Goal: Task Accomplishment & Management: Use online tool/utility

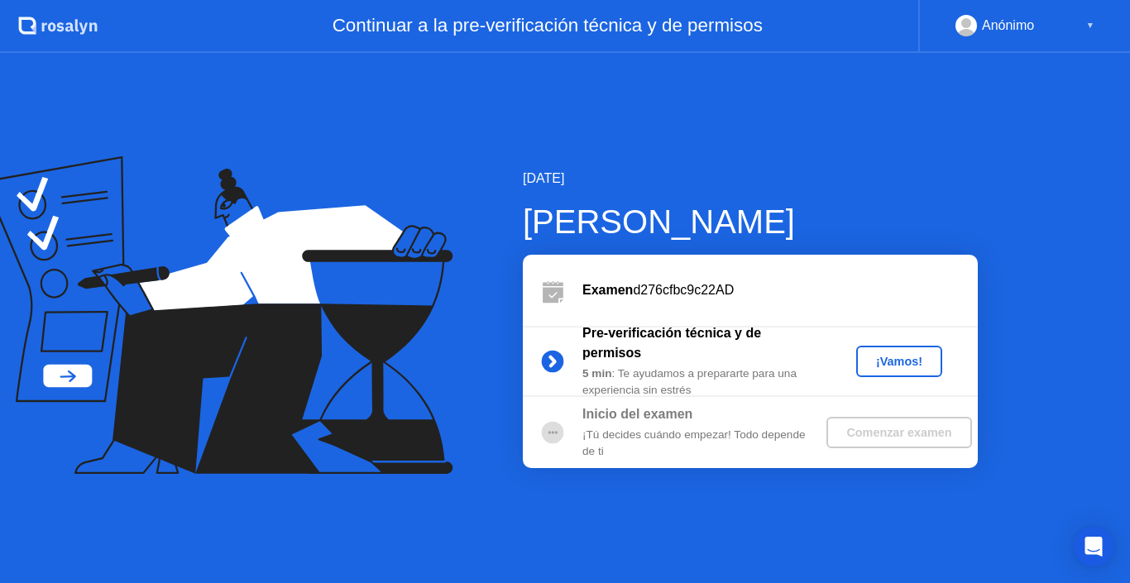
click at [896, 366] on div "¡Vamos!" at bounding box center [899, 361] width 73 height 13
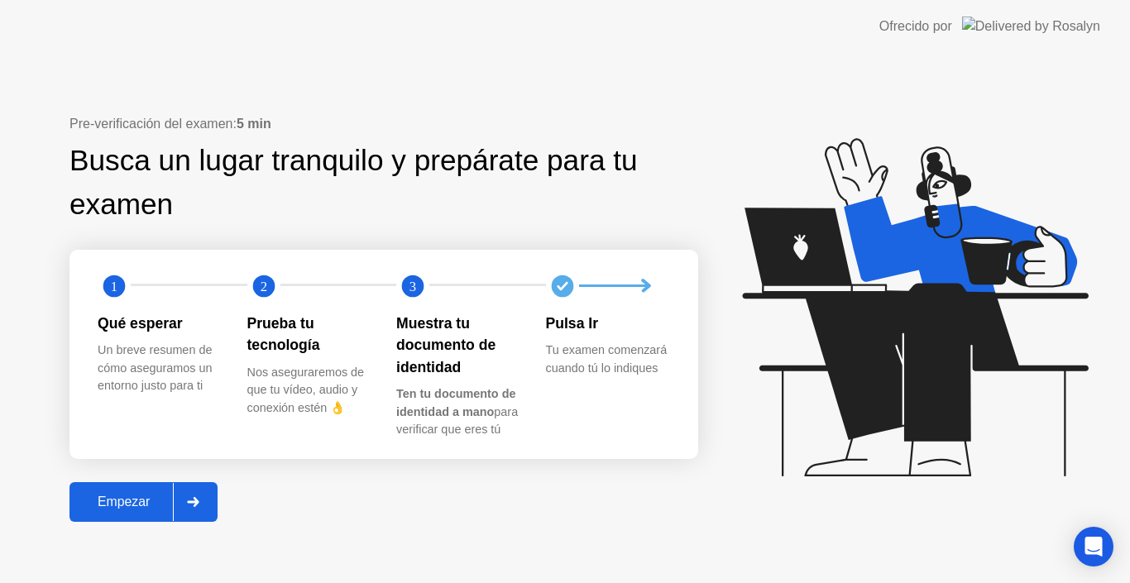
click at [139, 517] on button "Empezar" at bounding box center [143, 502] width 148 height 40
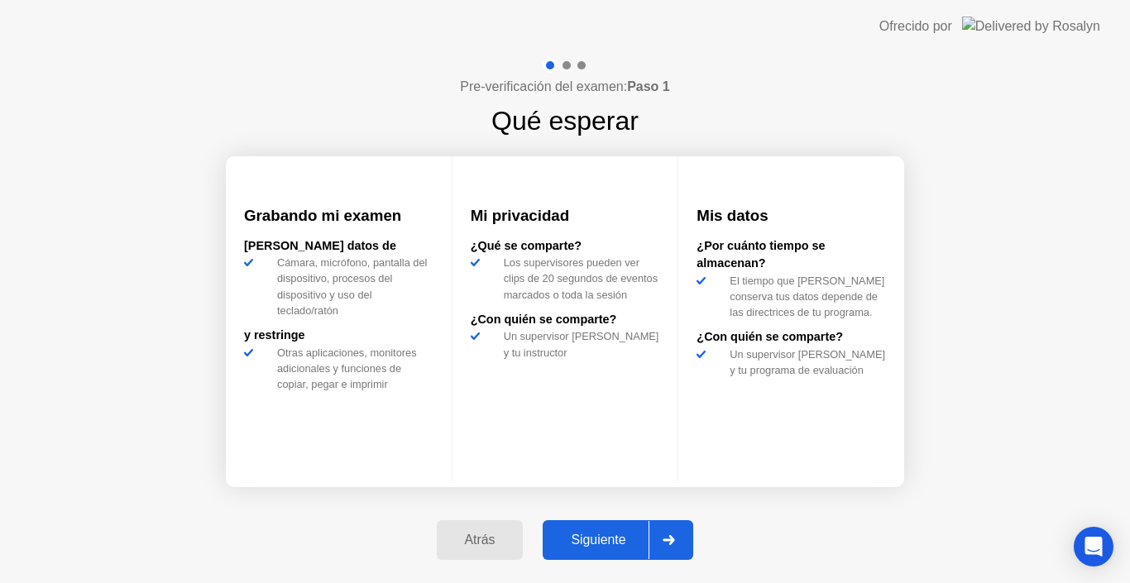
click at [582, 536] on div "Siguiente" at bounding box center [598, 540] width 101 height 15
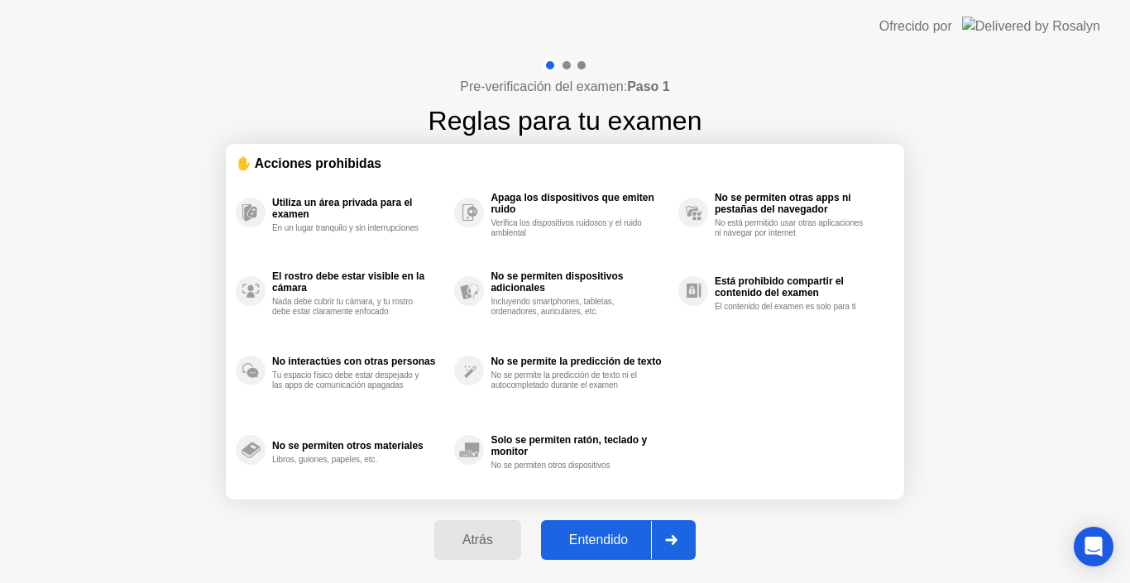
click at [582, 536] on div "Entendido" at bounding box center [598, 540] width 105 height 15
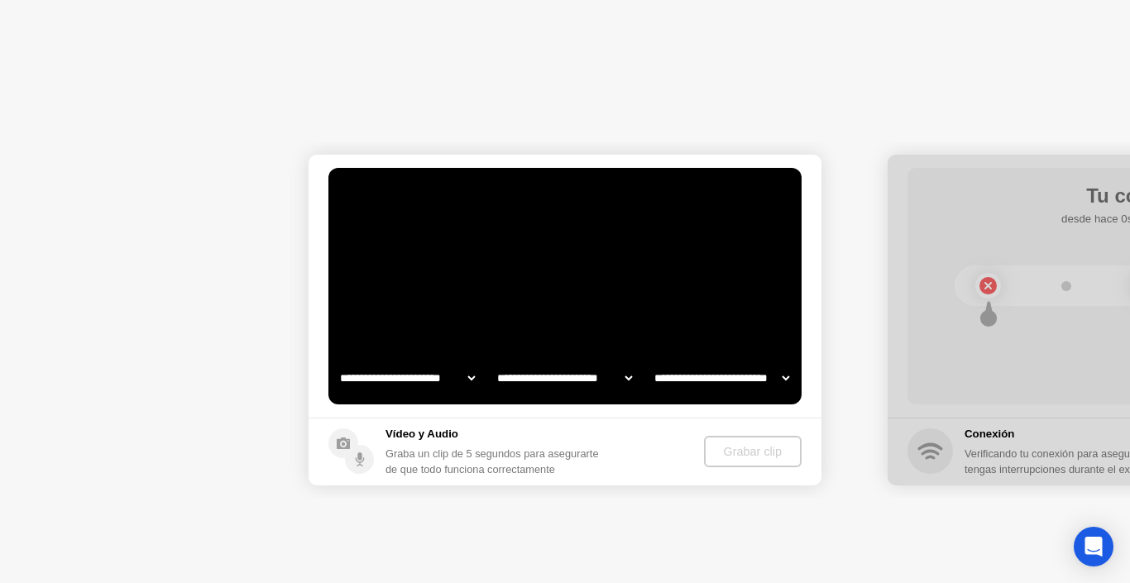
select select "**********"
select select "*******"
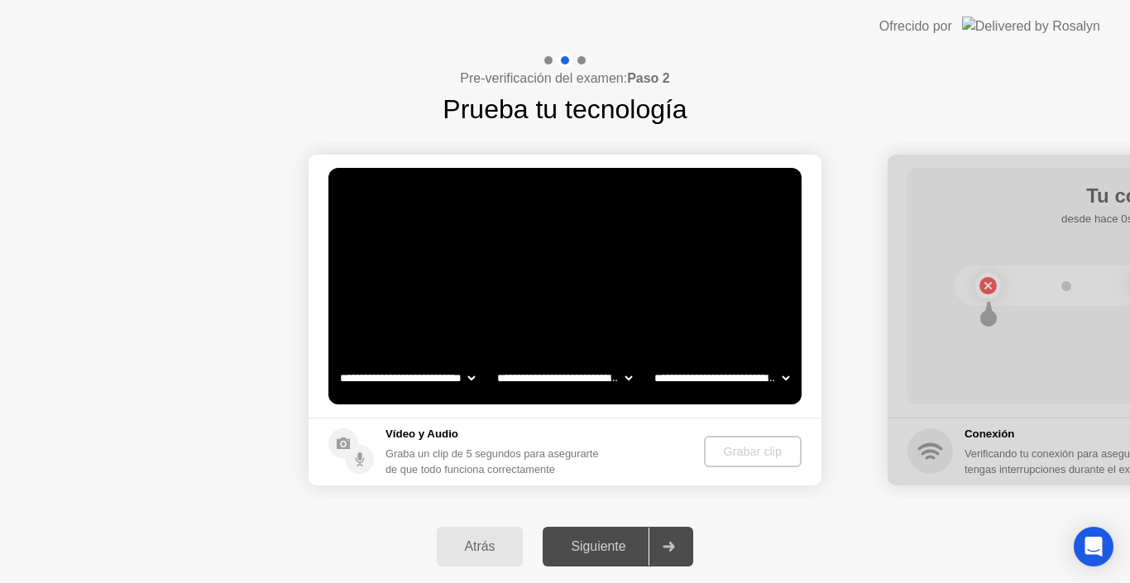
click at [514, 378] on select "**********" at bounding box center [564, 378] width 141 height 33
click at [578, 540] on div "Siguiente" at bounding box center [598, 546] width 101 height 15
click at [780, 449] on div "Grabar clip" at bounding box center [753, 451] width 84 height 13
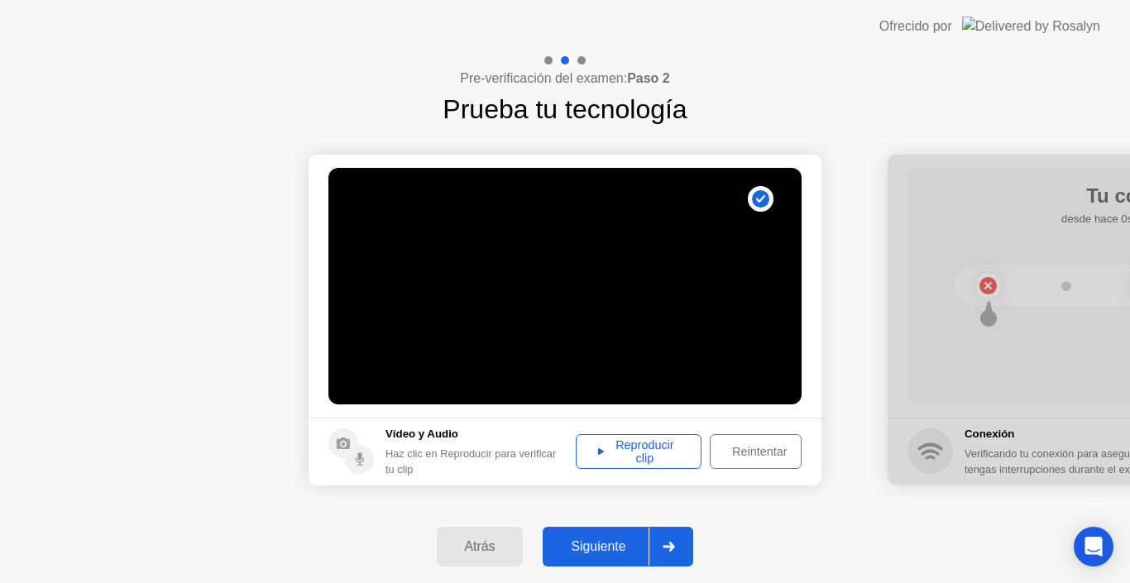
click at [621, 443] on div "Reproducir clip" at bounding box center [639, 451] width 114 height 26
click at [577, 541] on div "Siguiente" at bounding box center [598, 546] width 101 height 15
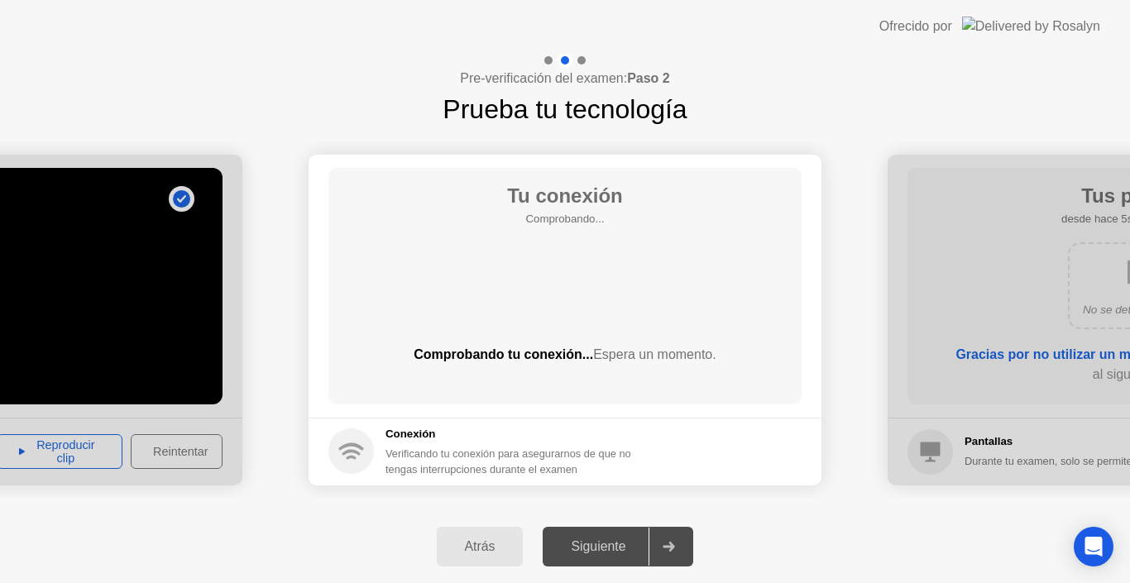
click at [572, 549] on div "Siguiente" at bounding box center [598, 546] width 101 height 15
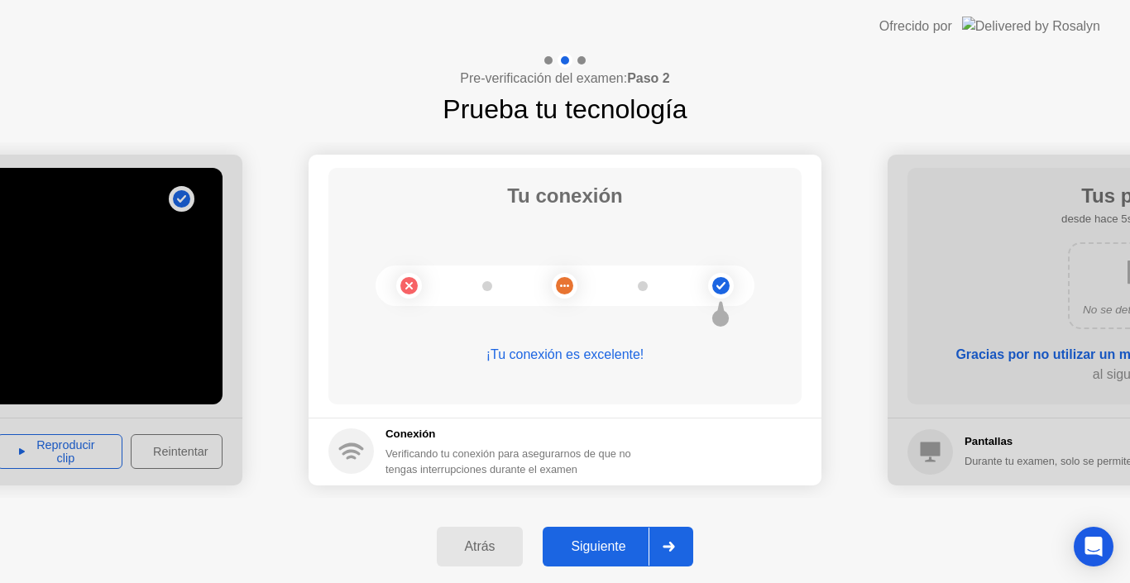
click at [594, 537] on button "Siguiente" at bounding box center [618, 547] width 151 height 40
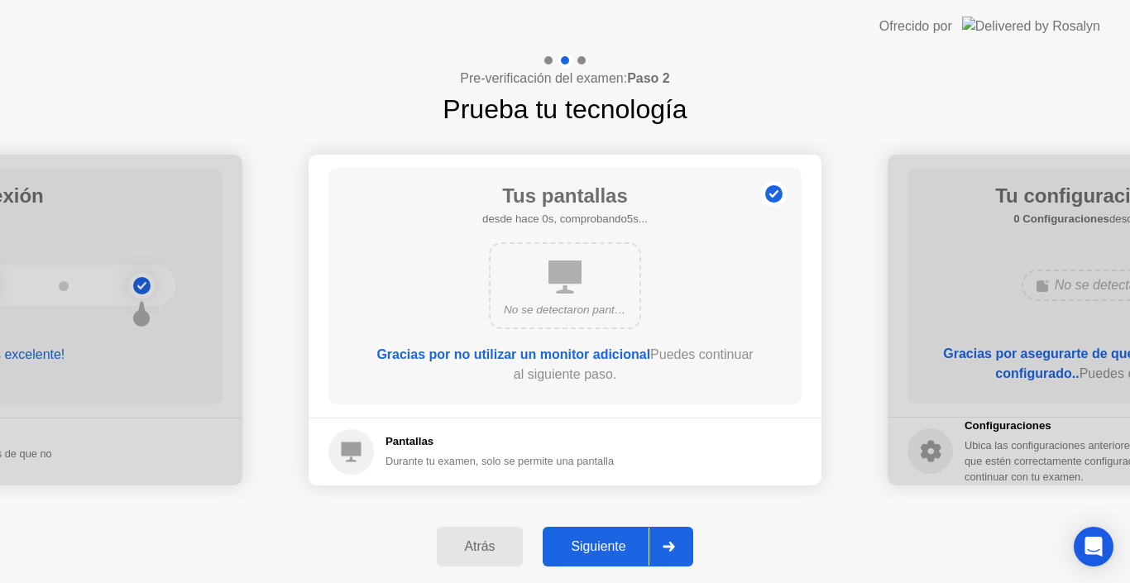
click at [594, 539] on div "Siguiente" at bounding box center [598, 546] width 101 height 15
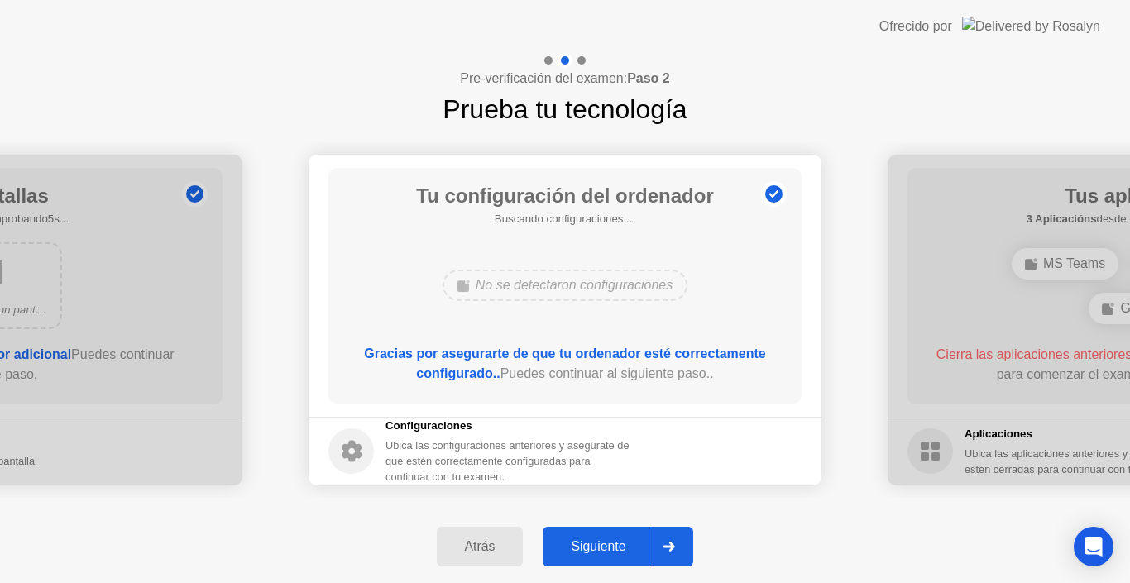
click at [594, 533] on button "Siguiente" at bounding box center [618, 547] width 151 height 40
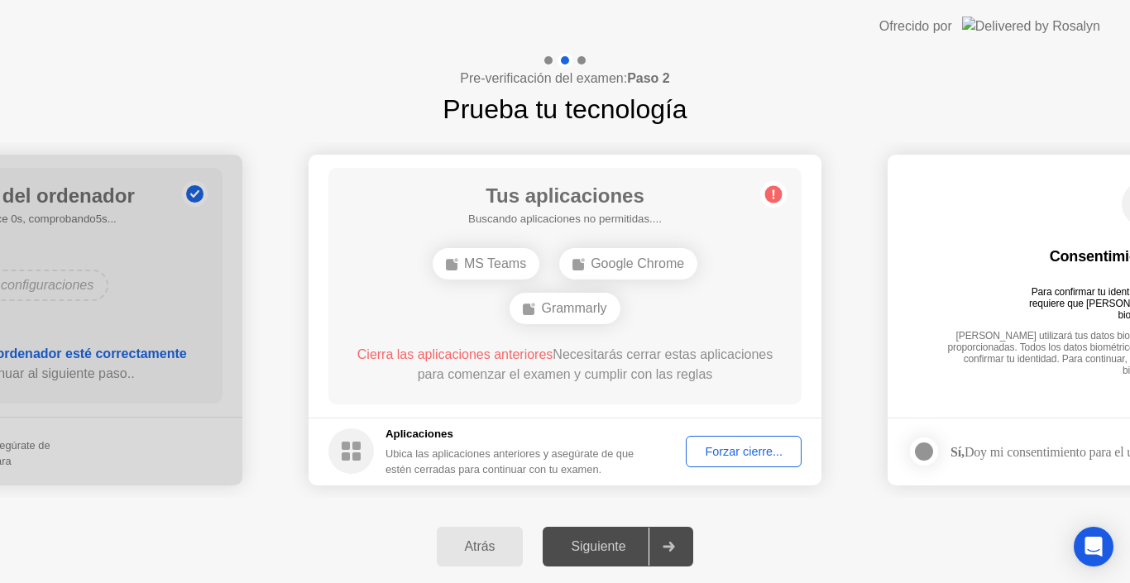
click at [743, 438] on button "Forzar cierre..." at bounding box center [744, 451] width 116 height 31
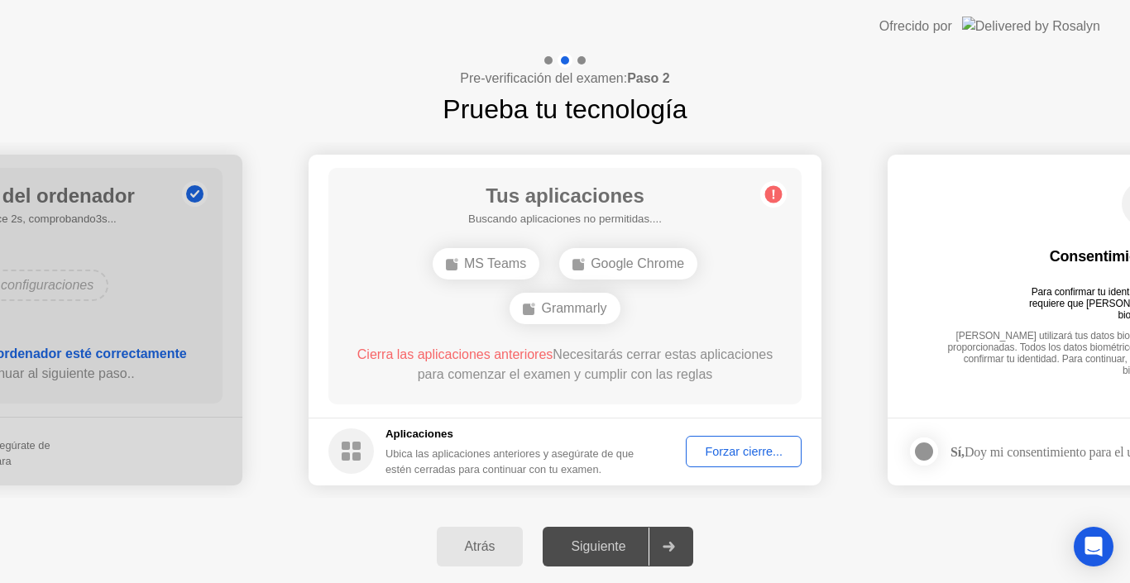
click at [716, 438] on button "Forzar cierre..." at bounding box center [744, 451] width 116 height 31
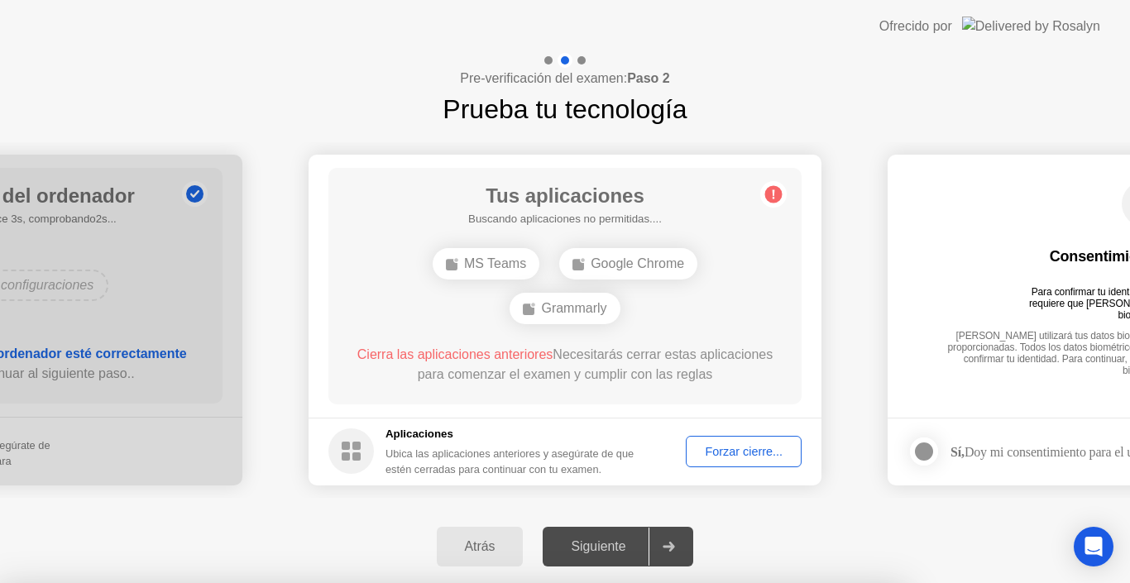
click at [601, 582] on div at bounding box center [565, 583] width 1130 height 0
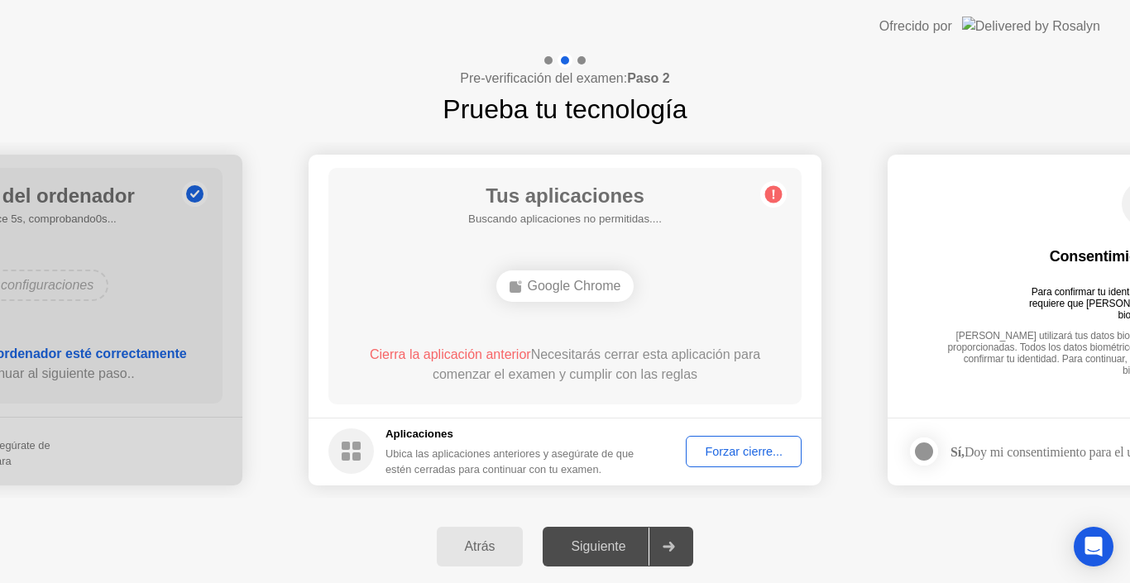
click at [731, 453] on div "Forzar cierre..." at bounding box center [744, 451] width 104 height 13
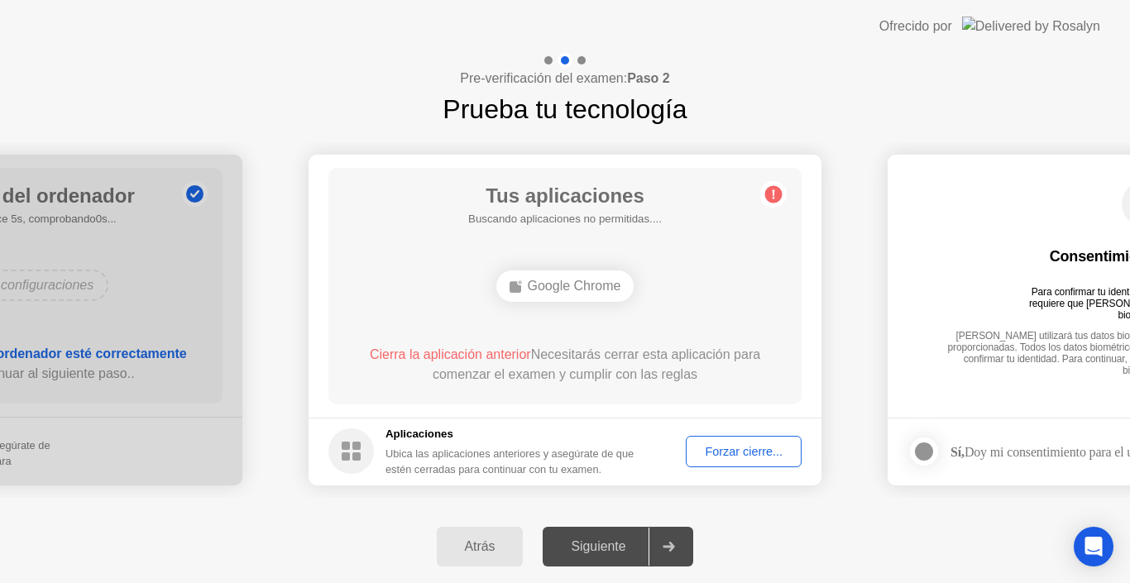
click at [705, 448] on div "Forzar cierre..." at bounding box center [744, 451] width 104 height 13
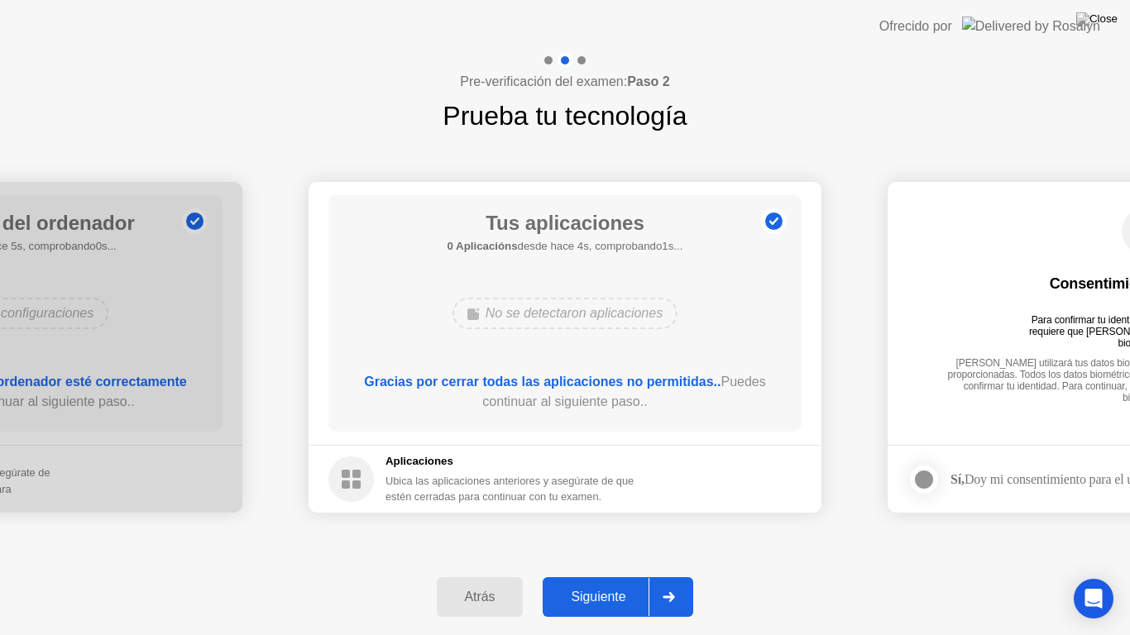
click at [601, 582] on button "Siguiente" at bounding box center [618, 597] width 151 height 40
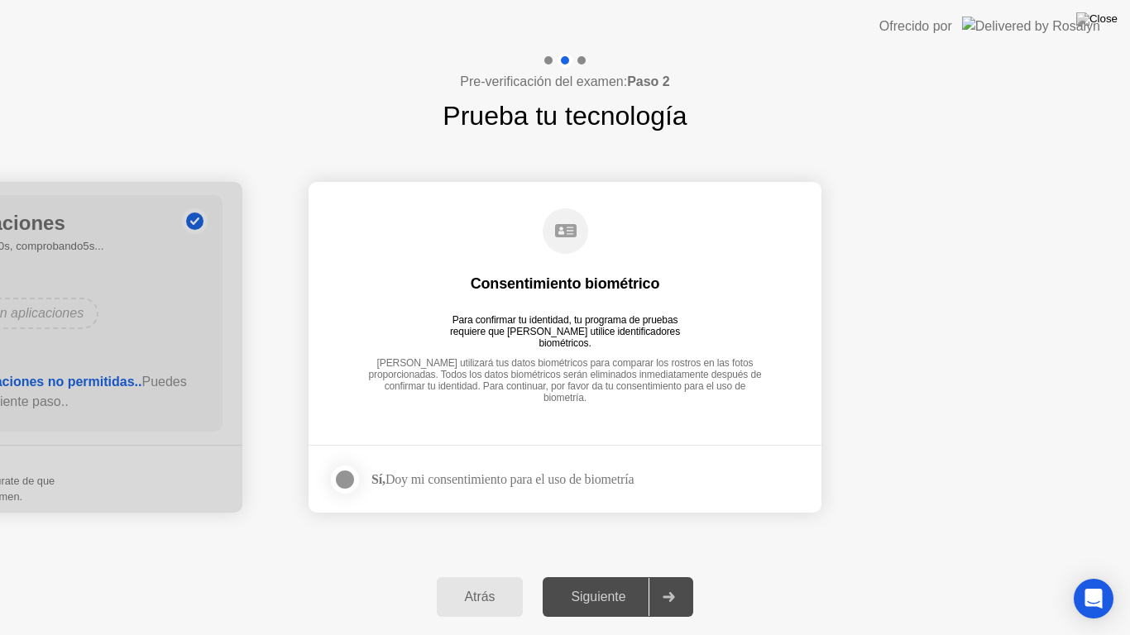
click at [355, 484] on div at bounding box center [345, 480] width 20 height 20
click at [630, 582] on div "Siguiente" at bounding box center [598, 597] width 101 height 15
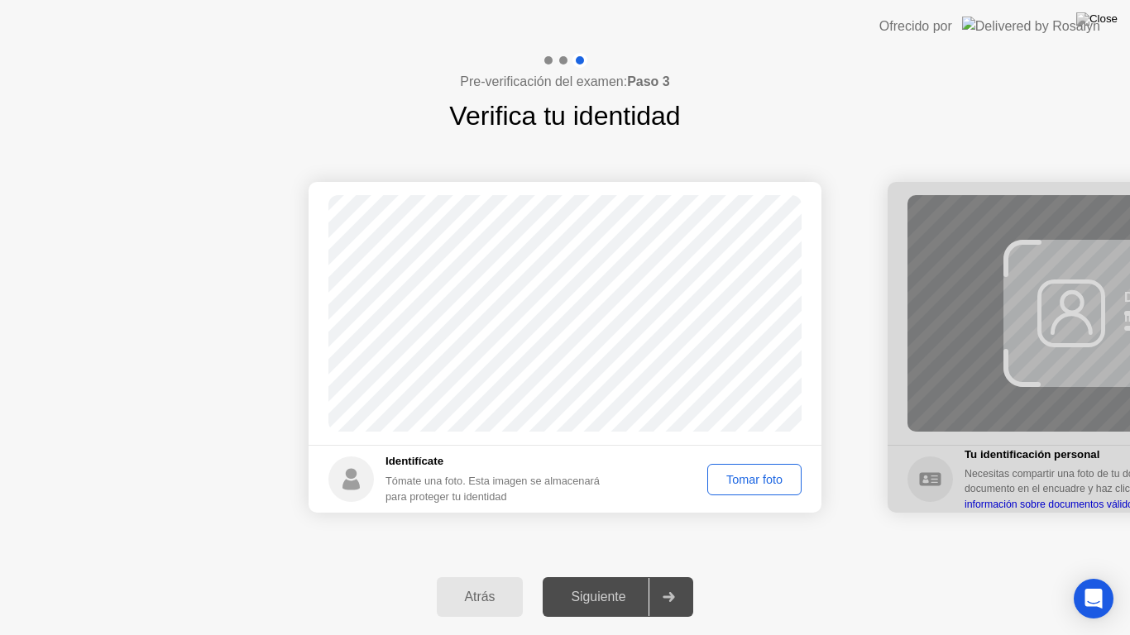
click at [724, 489] on button "Tomar foto" at bounding box center [754, 479] width 94 height 31
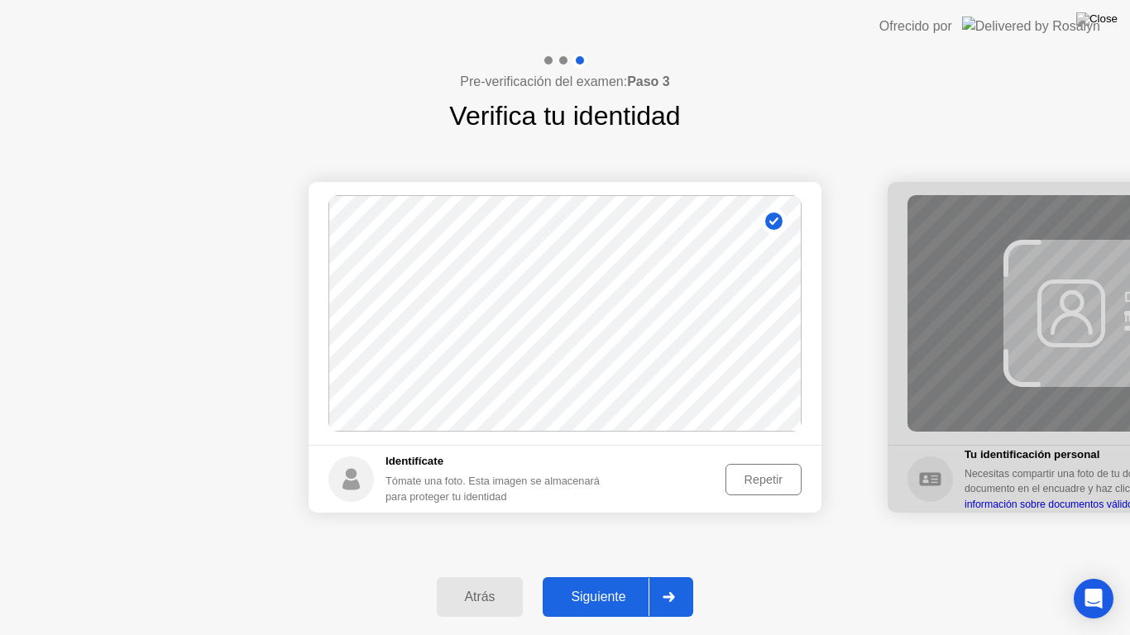
click at [629, 582] on div "Siguiente" at bounding box center [598, 597] width 101 height 15
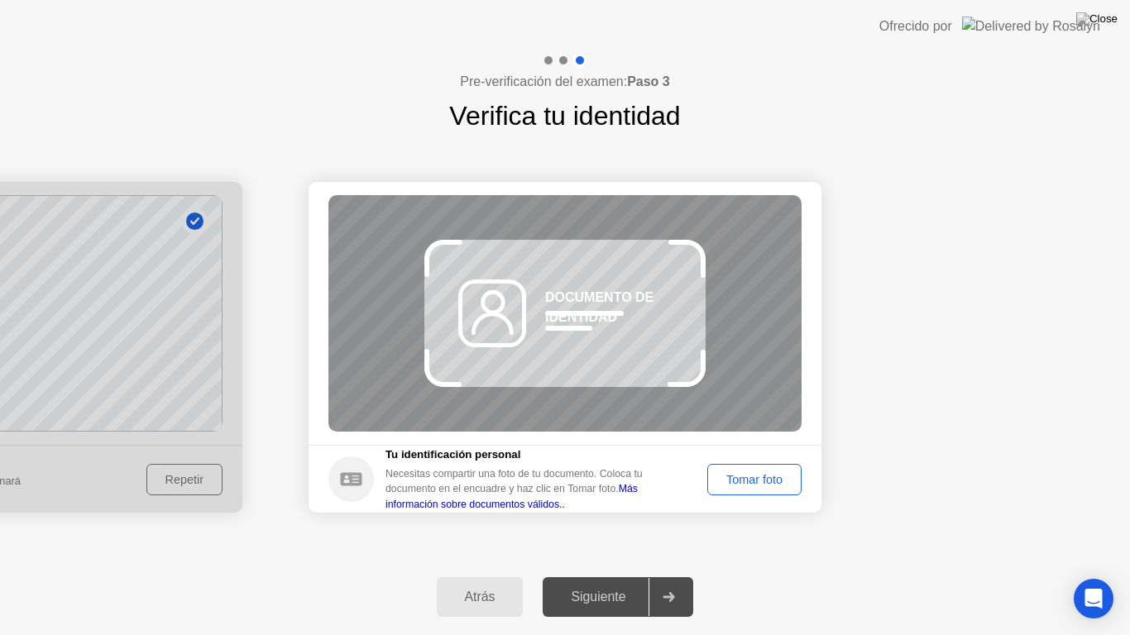
click at [614, 582] on div "Siguiente" at bounding box center [598, 597] width 101 height 15
click at [734, 481] on div "Tomar foto" at bounding box center [754, 479] width 83 height 13
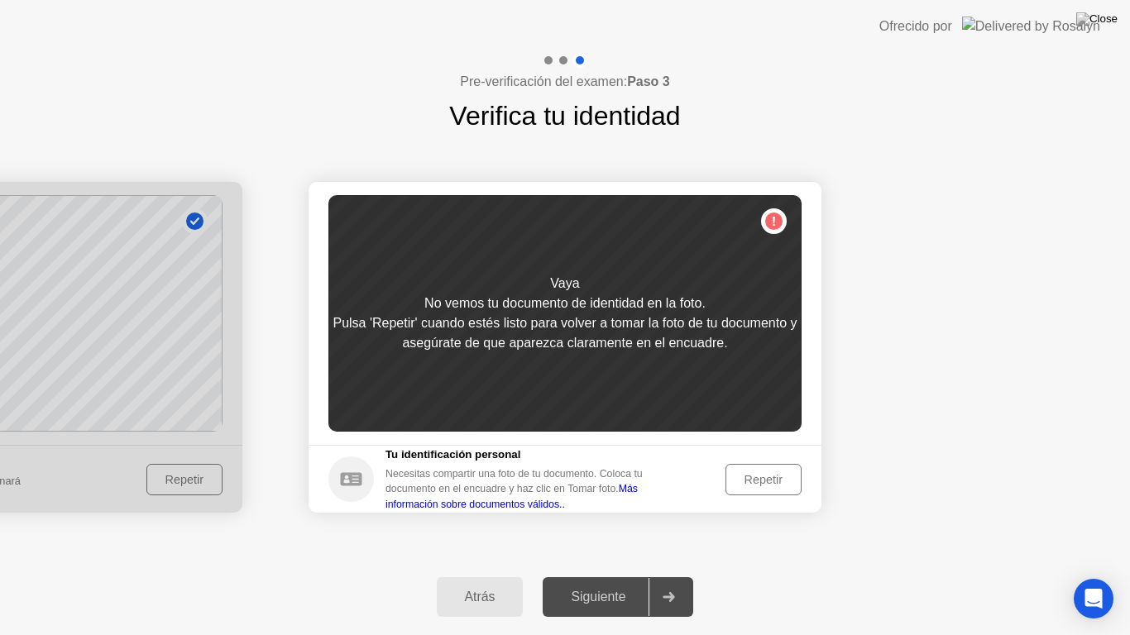
click at [740, 481] on div "Repetir" at bounding box center [763, 479] width 65 height 13
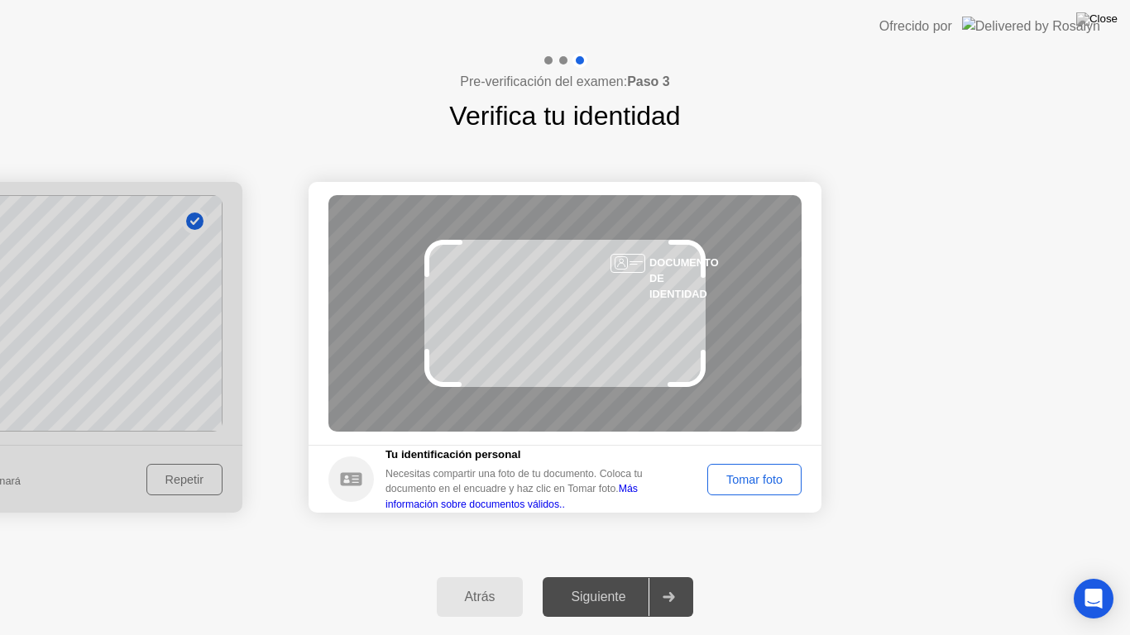
click at [740, 481] on div "Tomar foto" at bounding box center [754, 479] width 83 height 13
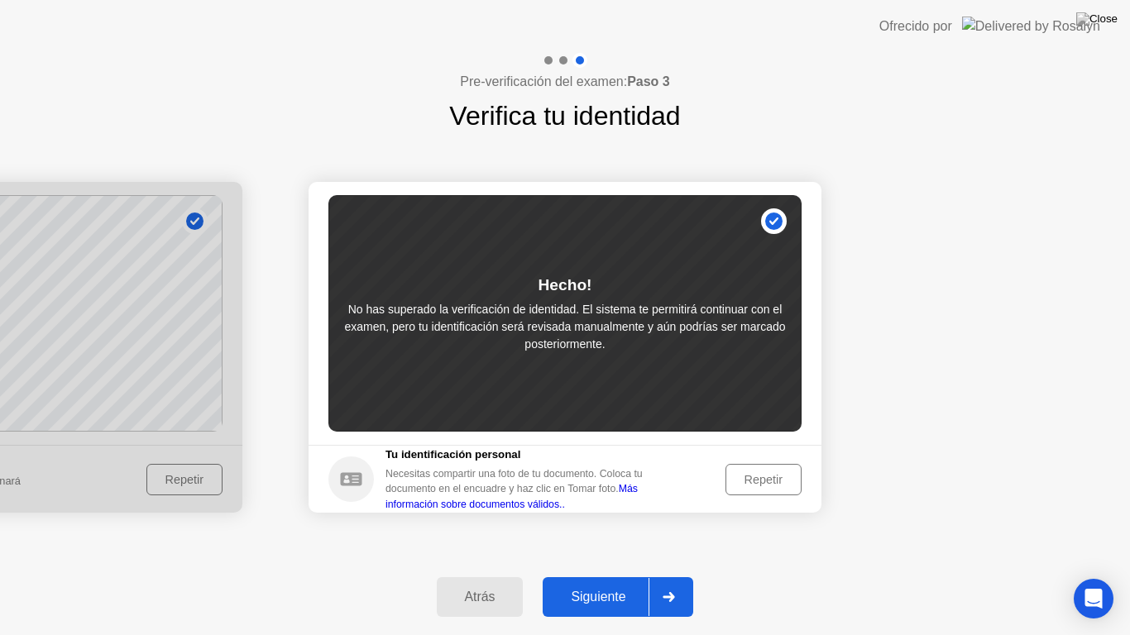
click at [602, 582] on div "Siguiente" at bounding box center [598, 597] width 101 height 15
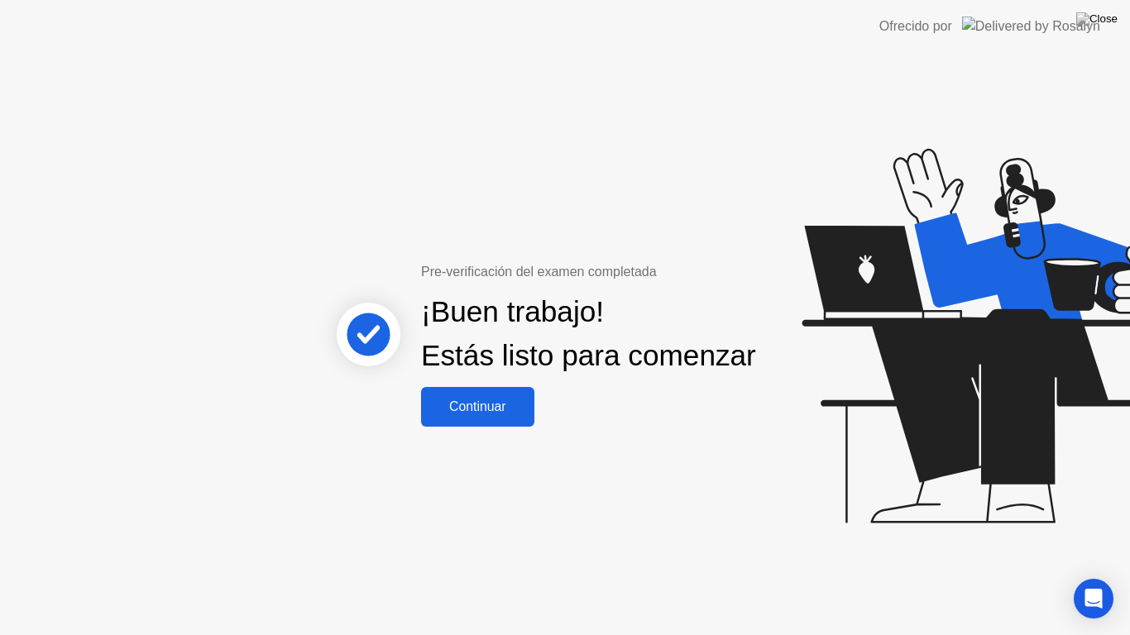
click at [514, 427] on button "Continuar" at bounding box center [477, 407] width 113 height 40
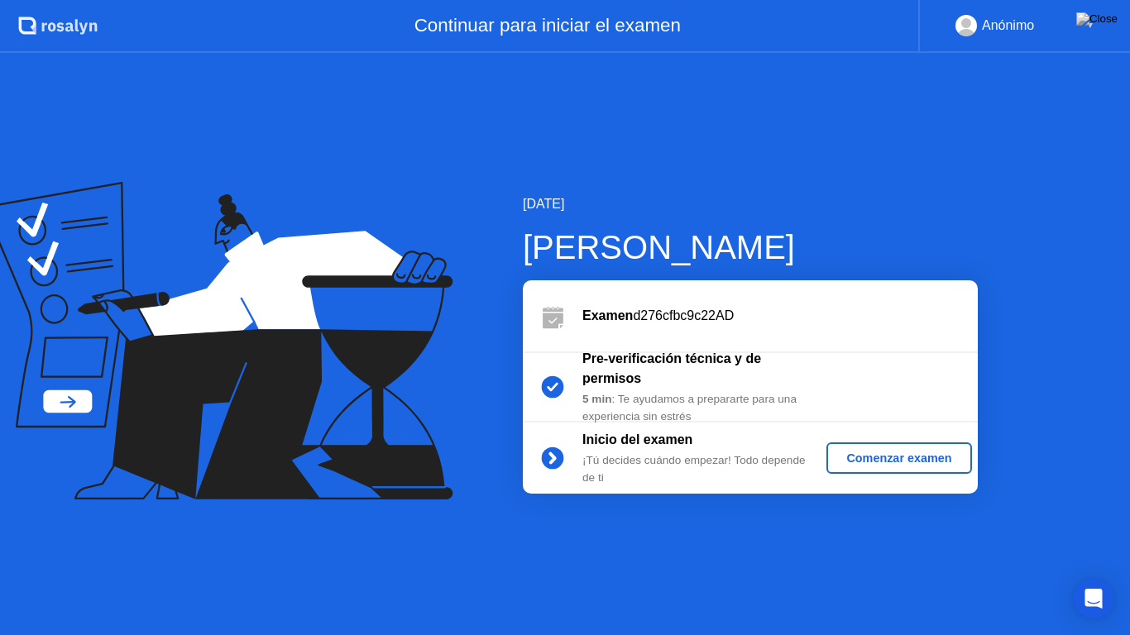
click at [869, 454] on div "Comenzar examen" at bounding box center [899, 458] width 132 height 13
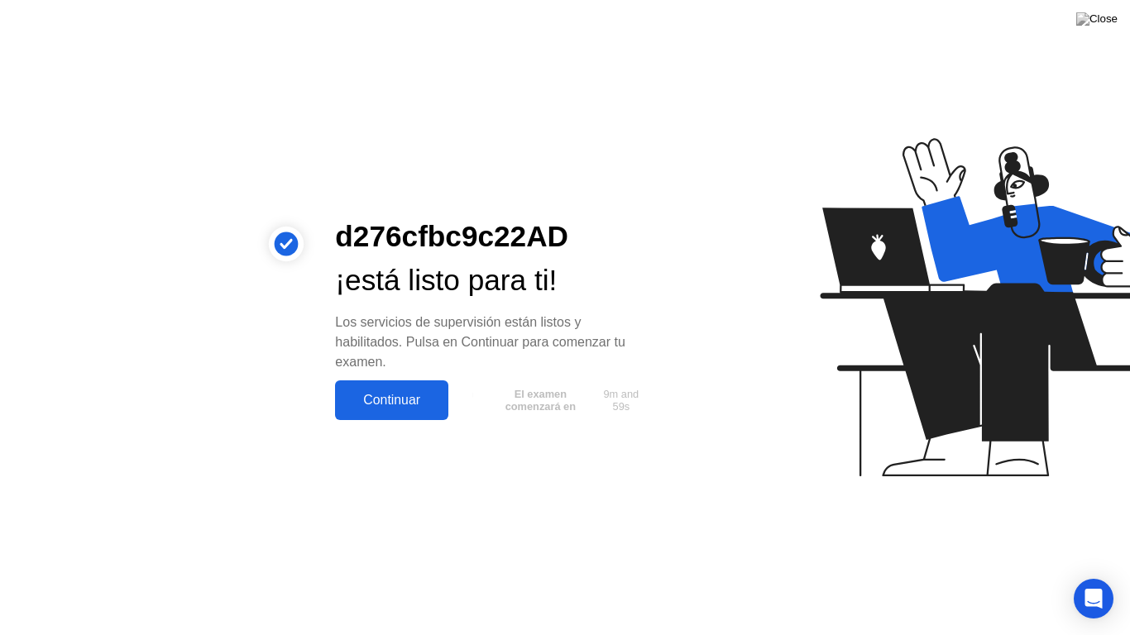
click at [376, 410] on button "Continuar" at bounding box center [391, 401] width 113 height 40
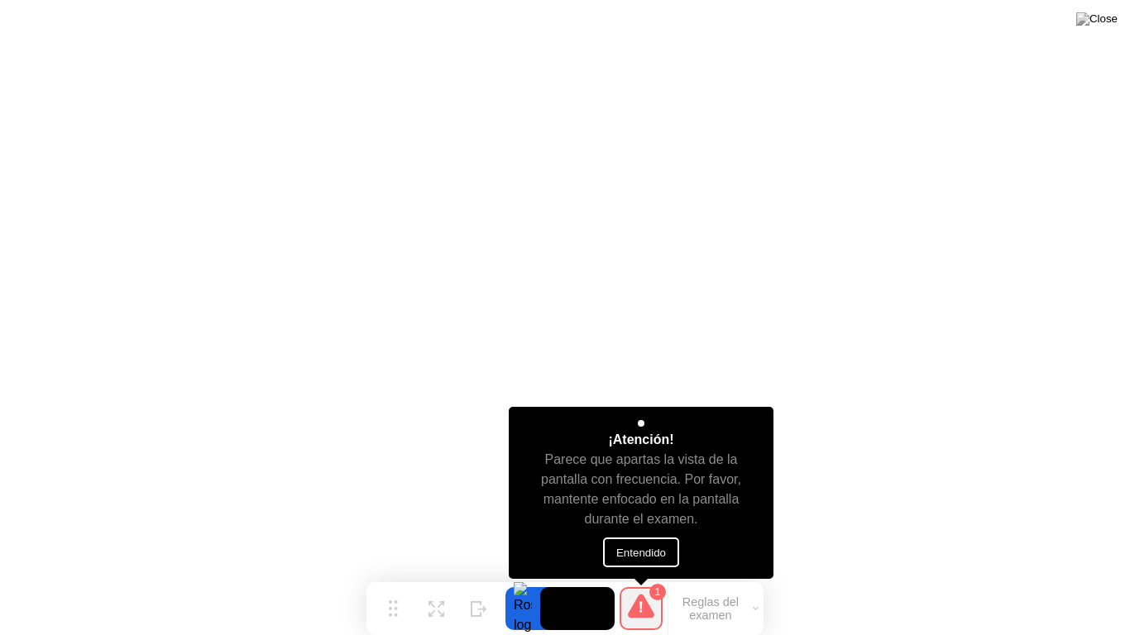
click at [663, 550] on button "Entendido" at bounding box center [641, 553] width 76 height 30
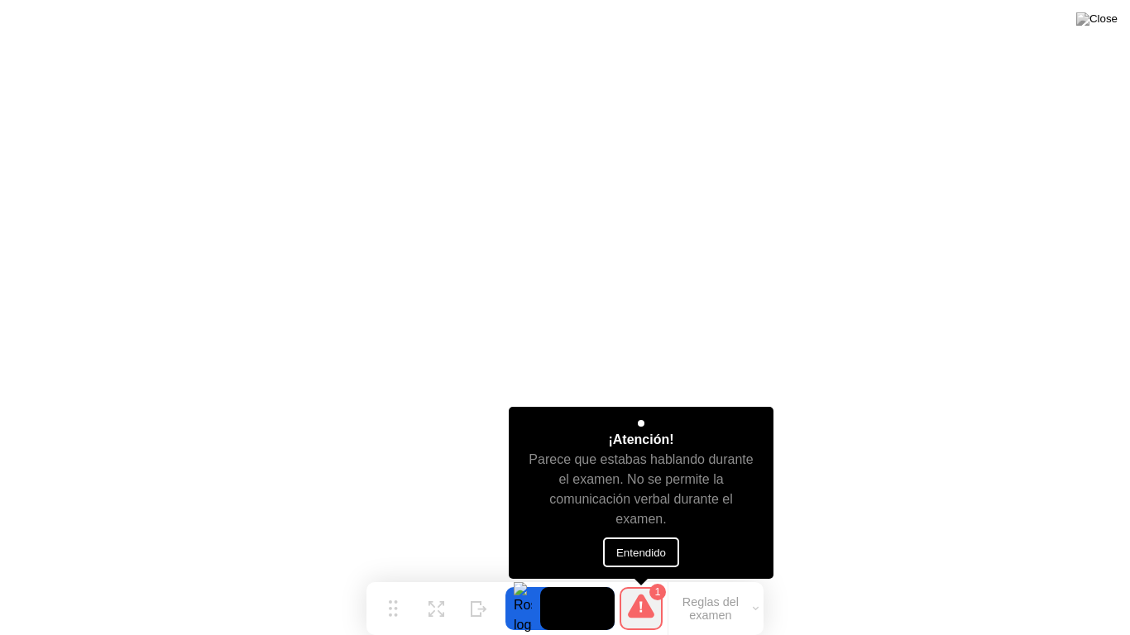
click at [644, 541] on button "Entendido" at bounding box center [641, 553] width 76 height 30
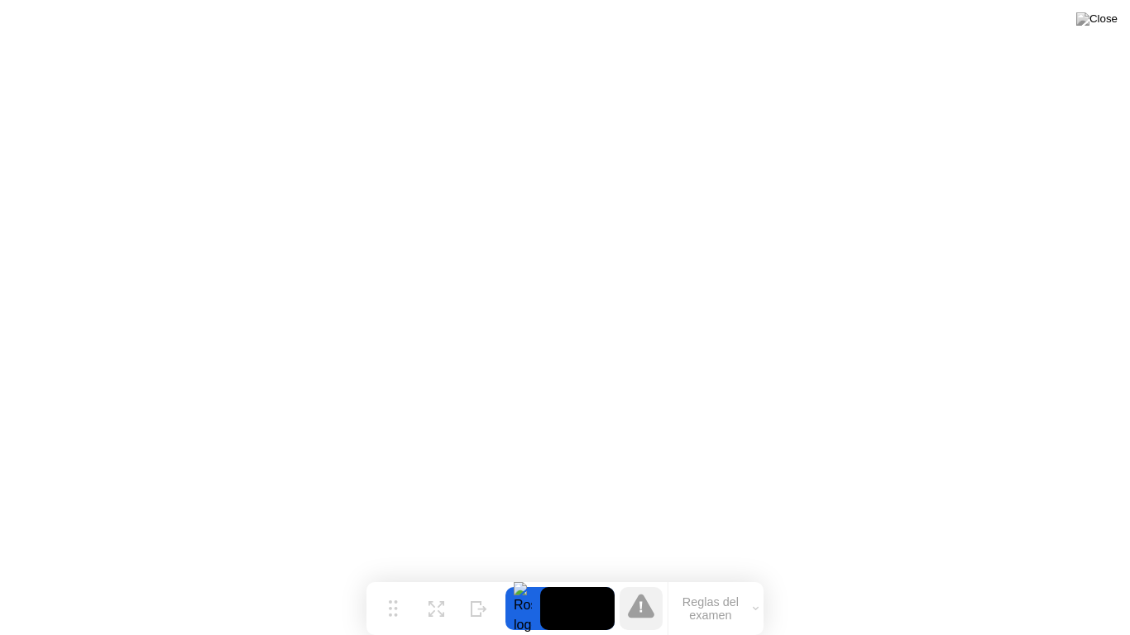
click at [646, 582] on icon at bounding box center [641, 606] width 26 height 24
click at [708, 582] on button "Reglas del examen" at bounding box center [715, 609] width 95 height 28
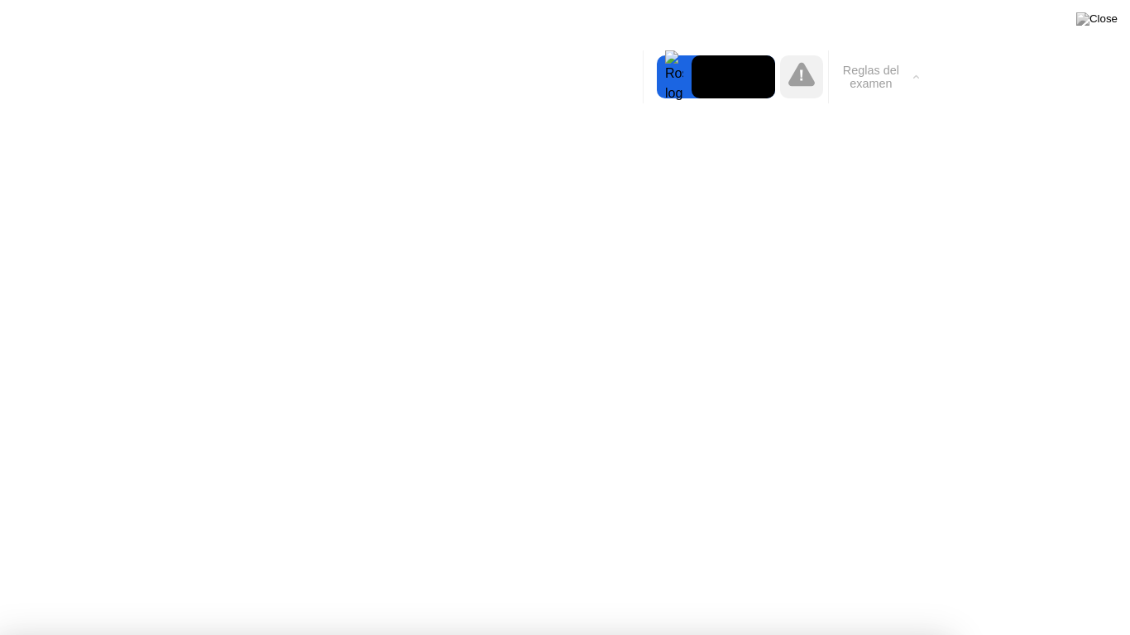
drag, startPoint x: 595, startPoint y: 564, endPoint x: 614, endPoint y: 459, distance: 106.8
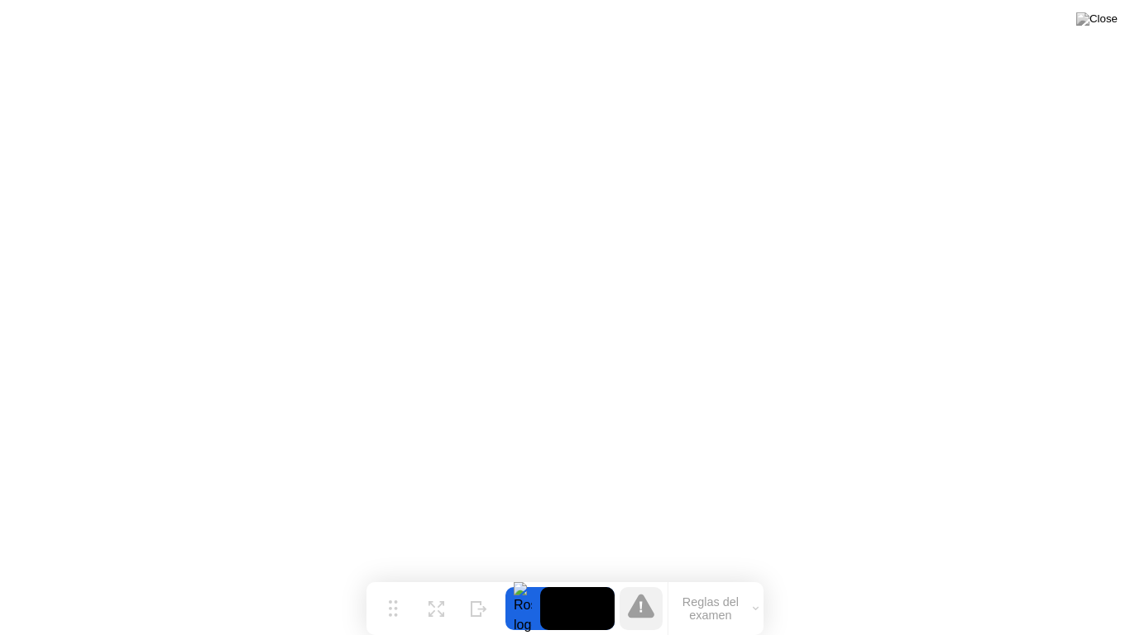
click at [717, 582] on button "Reglas del examen" at bounding box center [715, 609] width 95 height 28
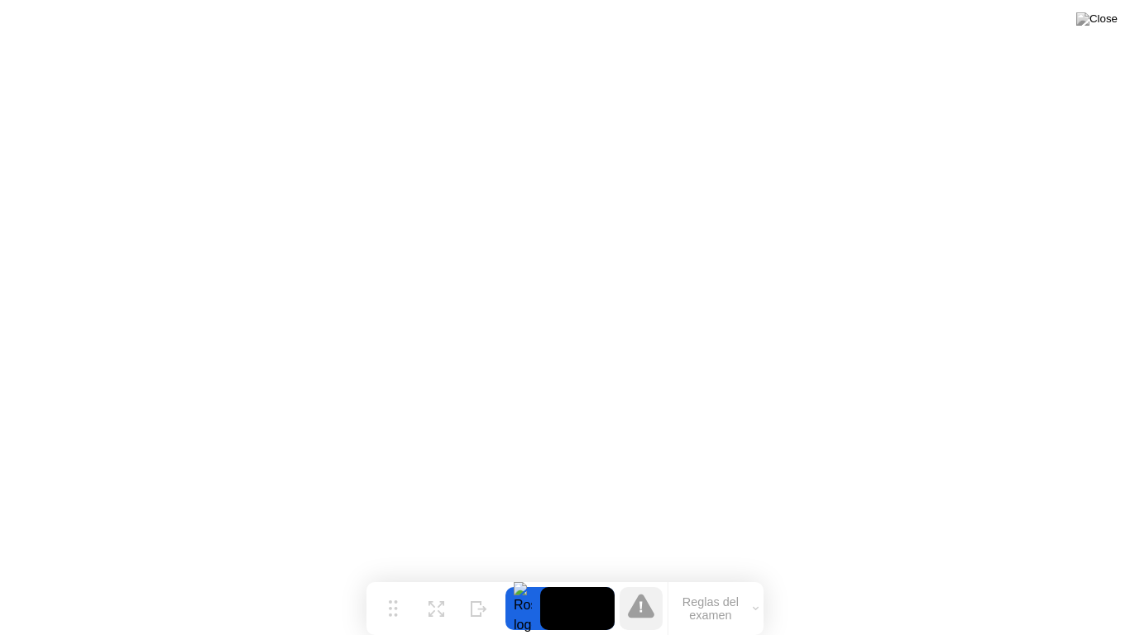
click at [639, 582] on icon at bounding box center [640, 607] width 3 height 12
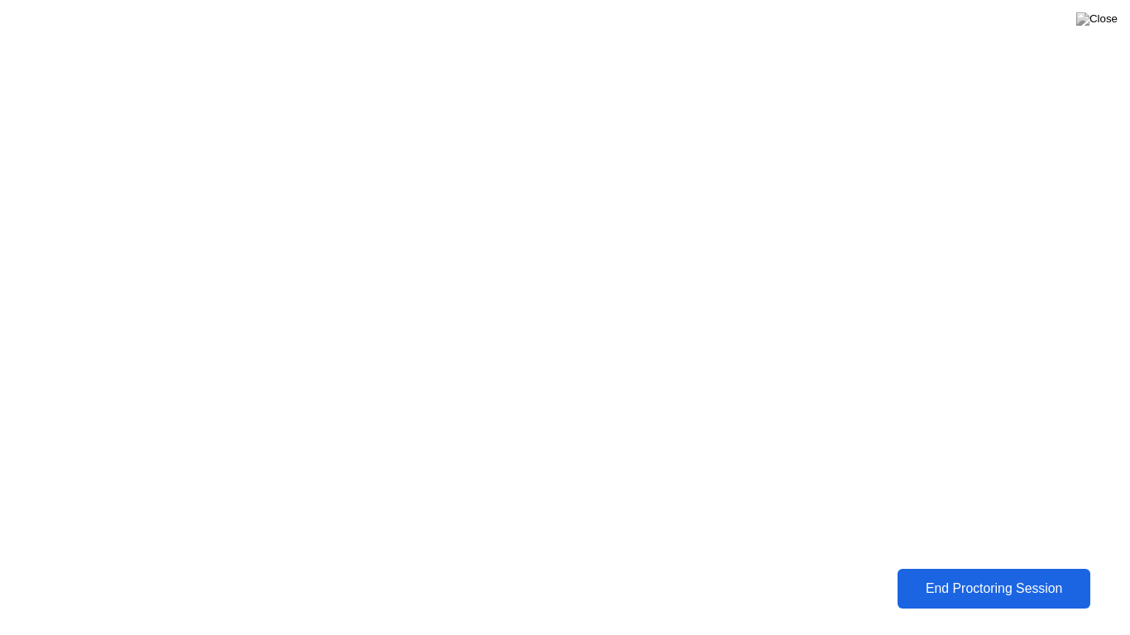
click at [919, 582] on div "End Proctoring Session" at bounding box center [993, 590] width 189 height 16
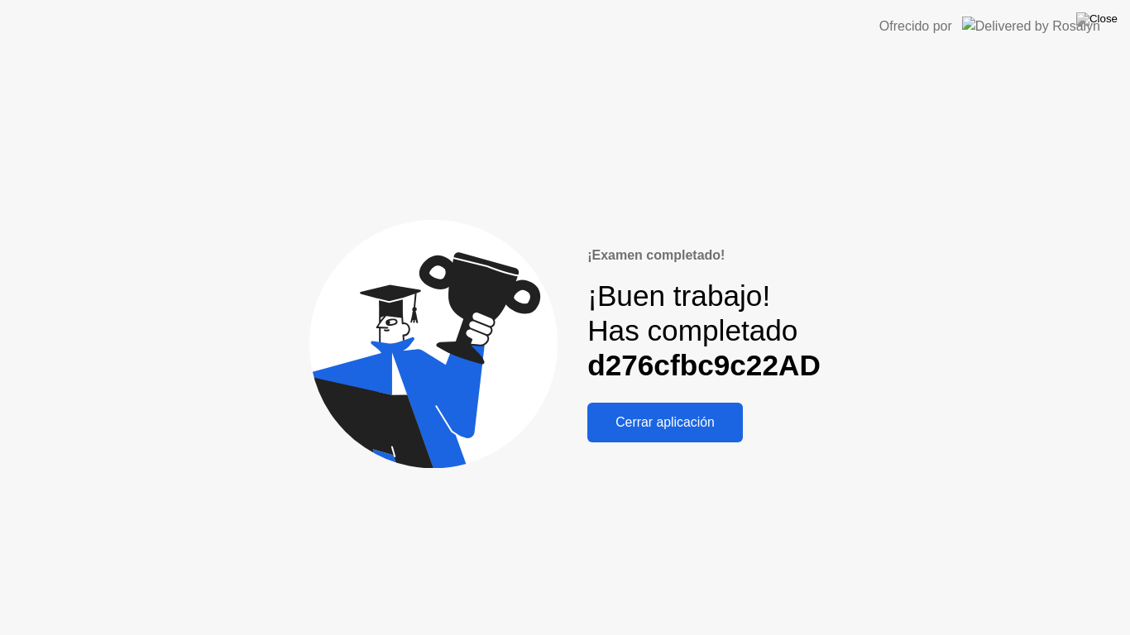
click at [678, 439] on button "Cerrar aplicación" at bounding box center [665, 423] width 156 height 40
